Goal: Navigation & Orientation: Go to known website

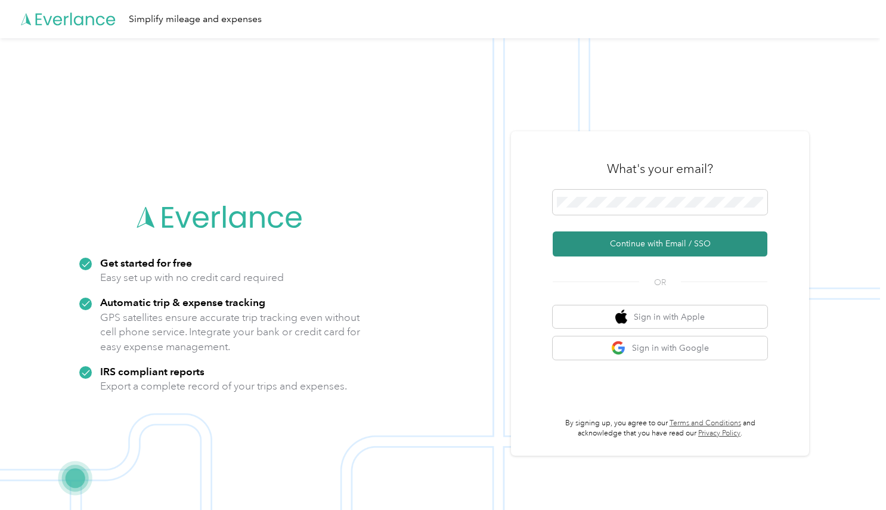
click at [675, 245] on button "Continue with Email / SSO" at bounding box center [660, 243] width 215 height 25
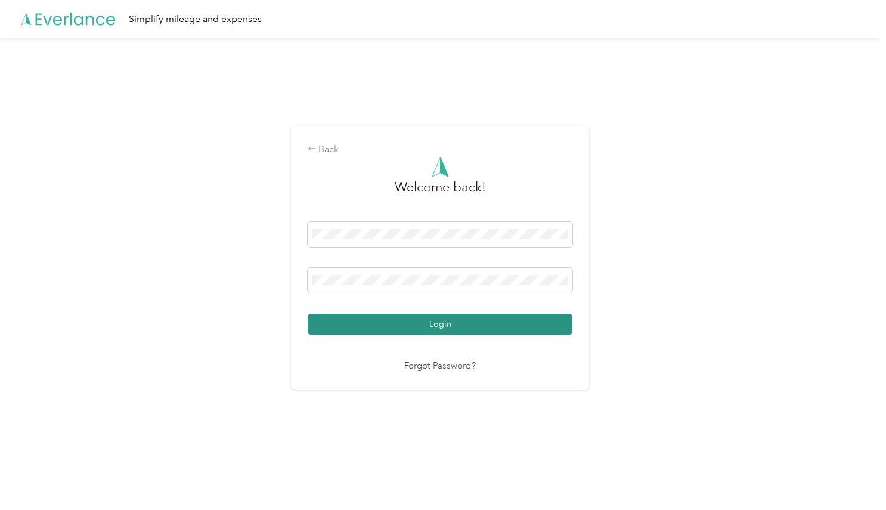
click at [449, 331] on button "Login" at bounding box center [440, 324] width 265 height 21
